Goal: Information Seeking & Learning: Check status

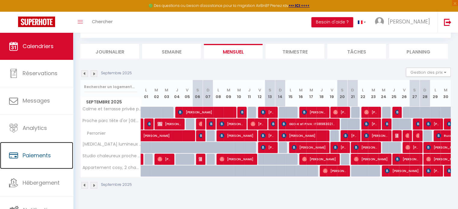
scroll to position [1, 0]
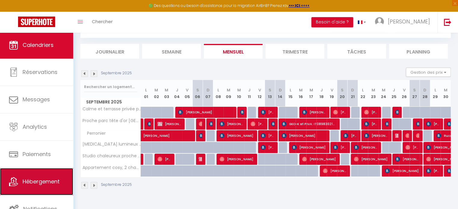
click at [39, 187] on link "Hébergement" at bounding box center [36, 181] width 73 height 27
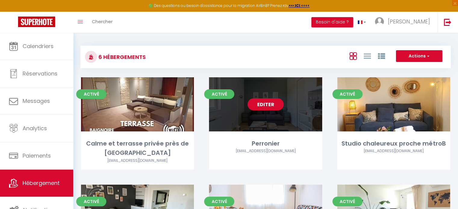
click at [269, 105] on link "Editer" at bounding box center [265, 104] width 36 height 12
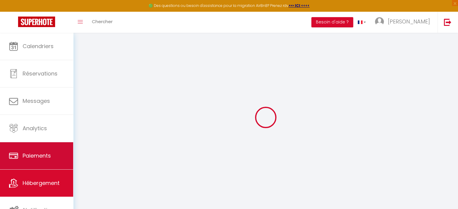
scroll to position [2, 0]
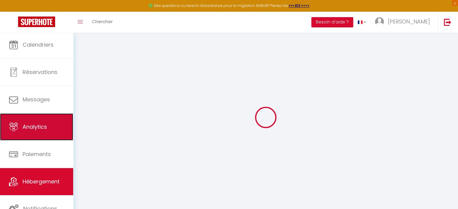
click at [26, 131] on link "Analytics" at bounding box center [36, 126] width 73 height 27
select select "2025"
select select "10"
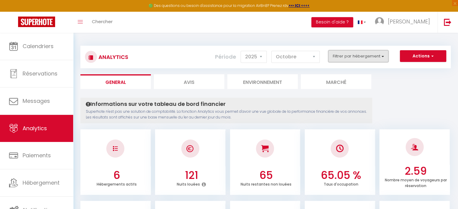
click at [371, 57] on button "Filtrer par hébergement" at bounding box center [358, 56] width 60 height 12
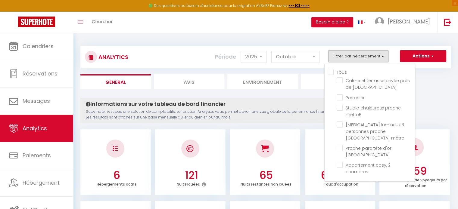
scroll to position [21, 0]
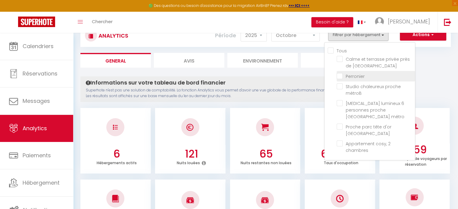
click at [339, 76] on input "checkbox" at bounding box center [375, 76] width 78 height 6
checkbox input "true"
checkbox Vichy "false"
checkbox métroB "false"
checkbox métro "false"
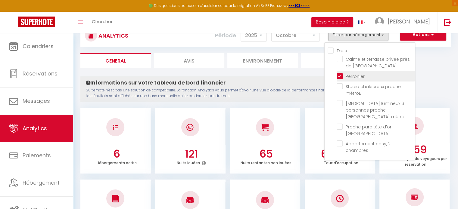
checkbox Lyon "false"
checkbox chambres "false"
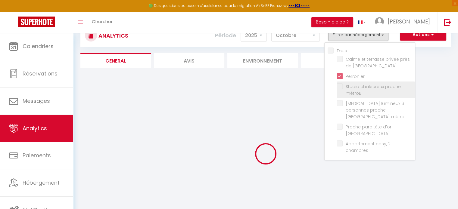
checkbox Vichy "false"
checkbox métroB "false"
checkbox métro "false"
checkbox Lyon "false"
checkbox chambres "false"
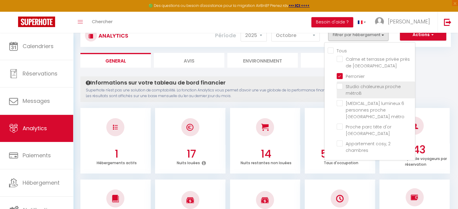
click at [340, 88] on métroB "checkbox" at bounding box center [375, 86] width 78 height 6
checkbox métroB "true"
checkbox Vichy "false"
checkbox métro "false"
checkbox Lyon "false"
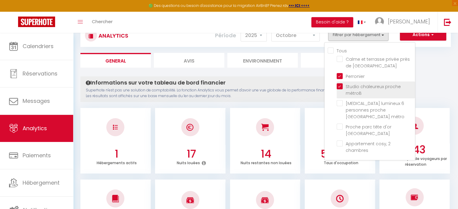
checkbox chambres "false"
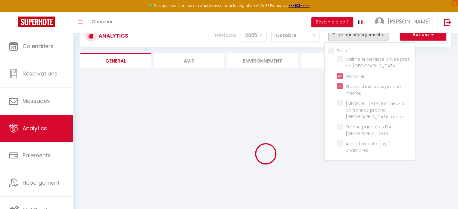
checkbox Vichy "false"
checkbox métro "false"
checkbox Lyon "false"
checkbox chambres "false"
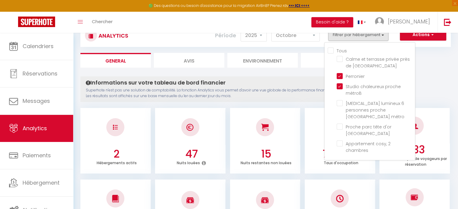
click at [440, 65] on ul "General Avis Environnement Marché" at bounding box center [265, 60] width 370 height 15
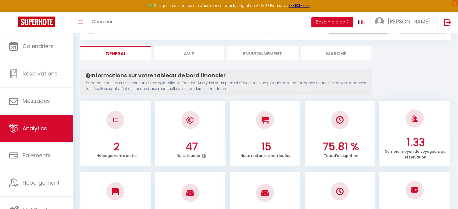
scroll to position [0, 0]
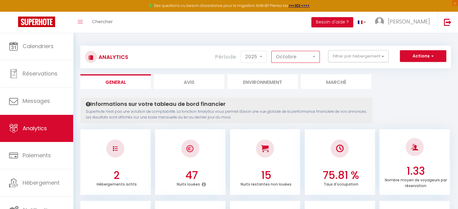
click at [302, 60] on select "[PERSON_NAME] Mars [PERSON_NAME] Juin Juillet Août Septembre Octobre Novembre D…" at bounding box center [295, 57] width 48 height 12
click at [271, 51] on select "[PERSON_NAME] Mars [PERSON_NAME] Juin Juillet Août Septembre Octobre Novembre D…" at bounding box center [295, 57] width 48 height 12
click at [301, 57] on select "[PERSON_NAME] Mars [PERSON_NAME] Juin Juillet Août Septembre Octobre Novembre D…" at bounding box center [295, 57] width 48 height 12
click at [271, 51] on select "[PERSON_NAME] Mars [PERSON_NAME] Juin Juillet Août Septembre Octobre Novembre D…" at bounding box center [295, 57] width 48 height 12
click at [297, 56] on select "[PERSON_NAME] Mars [PERSON_NAME] Juin Juillet Août Septembre Octobre Novembre D…" at bounding box center [295, 57] width 48 height 12
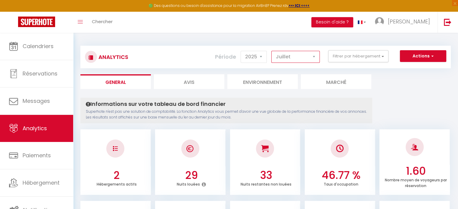
click at [271, 51] on select "[PERSON_NAME] Mars [PERSON_NAME] Juin Juillet Août Septembre Octobre Novembre D…" at bounding box center [295, 57] width 48 height 12
click at [293, 60] on select "[PERSON_NAME] Mars [PERSON_NAME] Juin Juillet Août Septembre Octobre Novembre D…" at bounding box center [295, 57] width 48 height 12
click at [271, 51] on select "[PERSON_NAME] Mars [PERSON_NAME] Juin Juillet Août Septembre Octobre Novembre D…" at bounding box center [295, 57] width 48 height 12
click at [295, 57] on select "[PERSON_NAME] Mars [PERSON_NAME] Juin Juillet Août Septembre Octobre Novembre D…" at bounding box center [295, 57] width 48 height 12
select select "6"
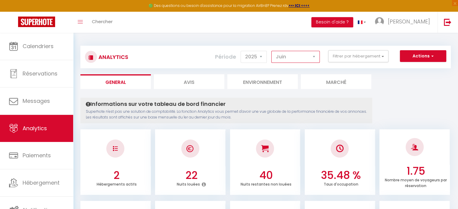
click at [271, 51] on select "[PERSON_NAME] Mars [PERSON_NAME] Juin Juillet Août Septembre Octobre Novembre D…" at bounding box center [295, 57] width 48 height 12
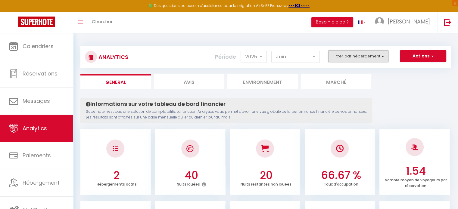
click at [368, 60] on button "Filtrer par hébergement" at bounding box center [358, 56] width 60 height 12
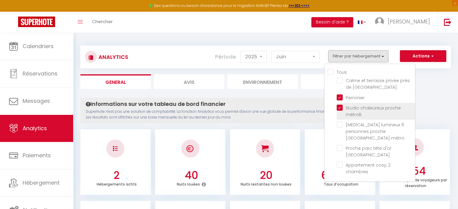
click at [339, 107] on métroB "checkbox" at bounding box center [375, 108] width 78 height 6
checkbox métroB "false"
checkbox Vichy "false"
checkbox métro "false"
checkbox Lyon "false"
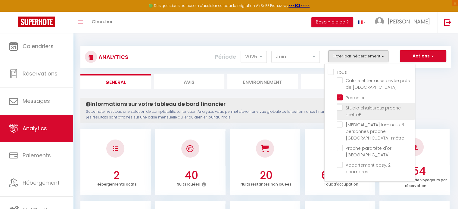
checkbox chambres "false"
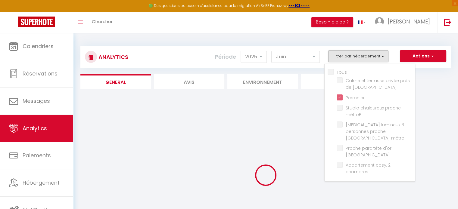
checkbox Vichy "false"
checkbox métro "false"
checkbox Lyon "false"
checkbox chambres "false"
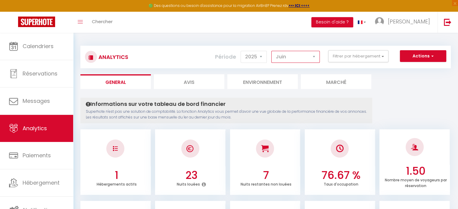
click at [299, 54] on select "[PERSON_NAME] Mars [PERSON_NAME] Juin Juillet Août Septembre Octobre Novembre D…" at bounding box center [295, 57] width 48 height 12
click at [271, 51] on select "[PERSON_NAME] Mars [PERSON_NAME] Juin Juillet Août Septembre Octobre Novembre D…" at bounding box center [295, 57] width 48 height 12
click at [290, 57] on select "[PERSON_NAME] Mars [PERSON_NAME] Juin Juillet Août Septembre Octobre Novembre D…" at bounding box center [295, 57] width 48 height 12
click at [271, 51] on select "[PERSON_NAME] Mars [PERSON_NAME] Juin Juillet Août Septembre Octobre Novembre D…" at bounding box center [295, 57] width 48 height 12
click at [294, 56] on select "[PERSON_NAME] Mars [PERSON_NAME] Juin Juillet Août Septembre Octobre Novembre D…" at bounding box center [295, 57] width 48 height 12
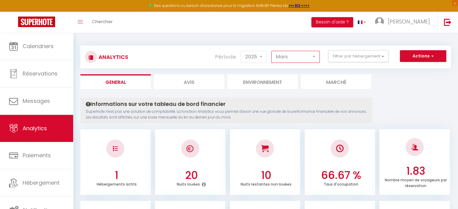
click at [271, 51] on select "[PERSON_NAME] Mars [PERSON_NAME] Juin Juillet Août Septembre Octobre Novembre D…" at bounding box center [295, 57] width 48 height 12
click at [301, 57] on select "[PERSON_NAME] Mars [PERSON_NAME] Juin Juillet Août Septembre Octobre Novembre D…" at bounding box center [295, 57] width 48 height 12
click at [271, 51] on select "[PERSON_NAME] Mars [PERSON_NAME] Juin Juillet Août Septembre Octobre Novembre D…" at bounding box center [295, 57] width 48 height 12
click at [305, 55] on select "[PERSON_NAME] Mars [PERSON_NAME] Juin Juillet Août Septembre Octobre Novembre D…" at bounding box center [295, 57] width 48 height 12
click at [271, 51] on select "[PERSON_NAME] Mars [PERSON_NAME] Juin Juillet Août Septembre Octobre Novembre D…" at bounding box center [295, 57] width 48 height 12
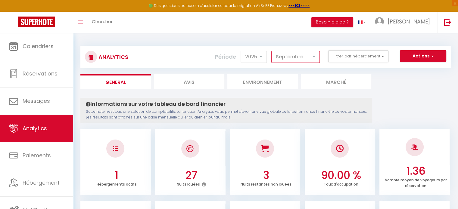
click at [292, 57] on select "[PERSON_NAME] Mars [PERSON_NAME] Juin Juillet Août Septembre Octobre Novembre D…" at bounding box center [295, 57] width 48 height 12
select select "11"
click at [271, 51] on select "[PERSON_NAME] Mars [PERSON_NAME] Juin Juillet Août Septembre Octobre Novembre D…" at bounding box center [295, 57] width 48 height 12
